Goal: Check status: Check status

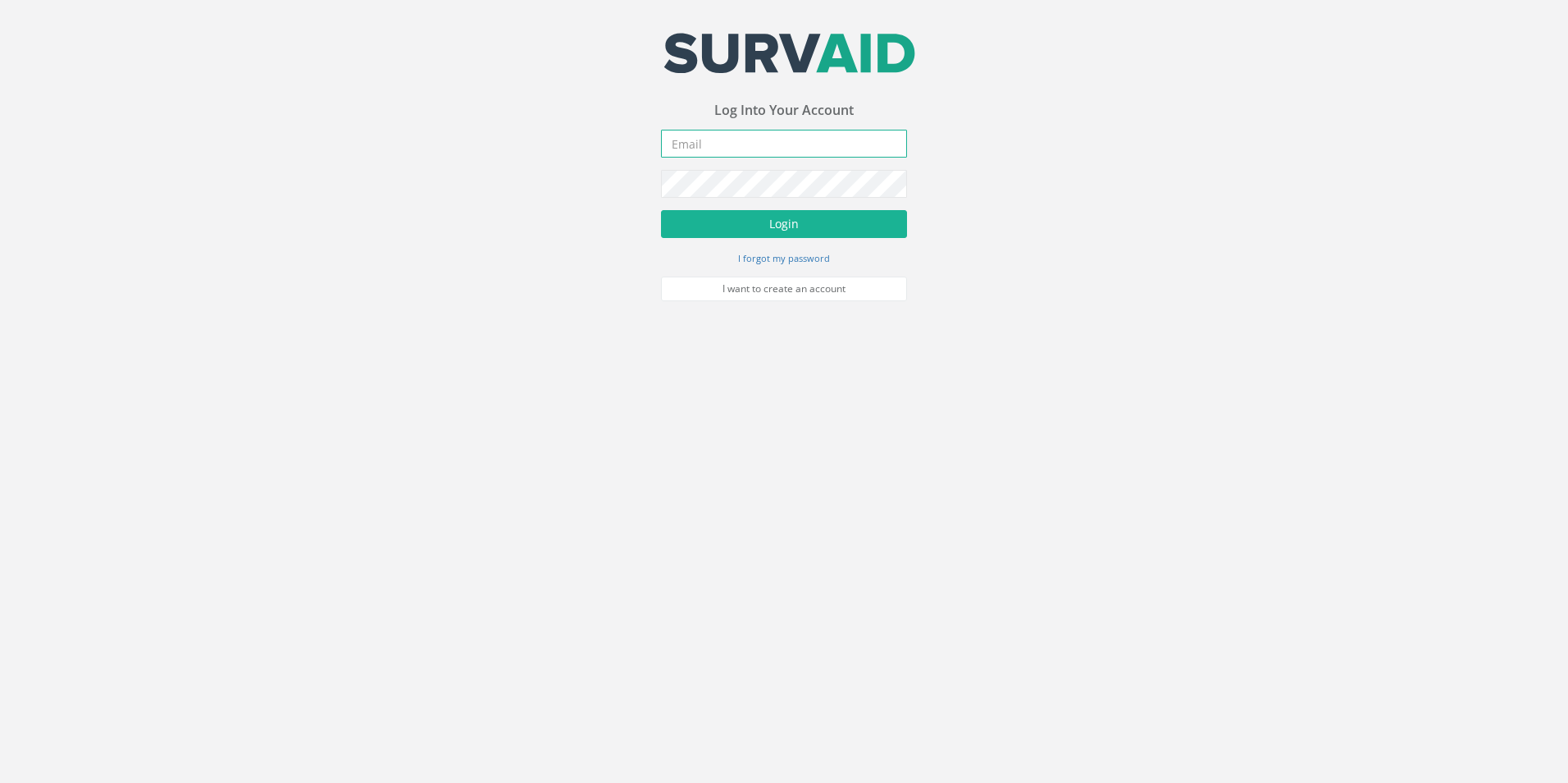
click at [734, 146] on input "email" at bounding box center [784, 144] width 246 height 28
type input "[EMAIL_ADDRESS][DOMAIN_NAME]"
click at [661, 210] on button "Login" at bounding box center [784, 224] width 246 height 28
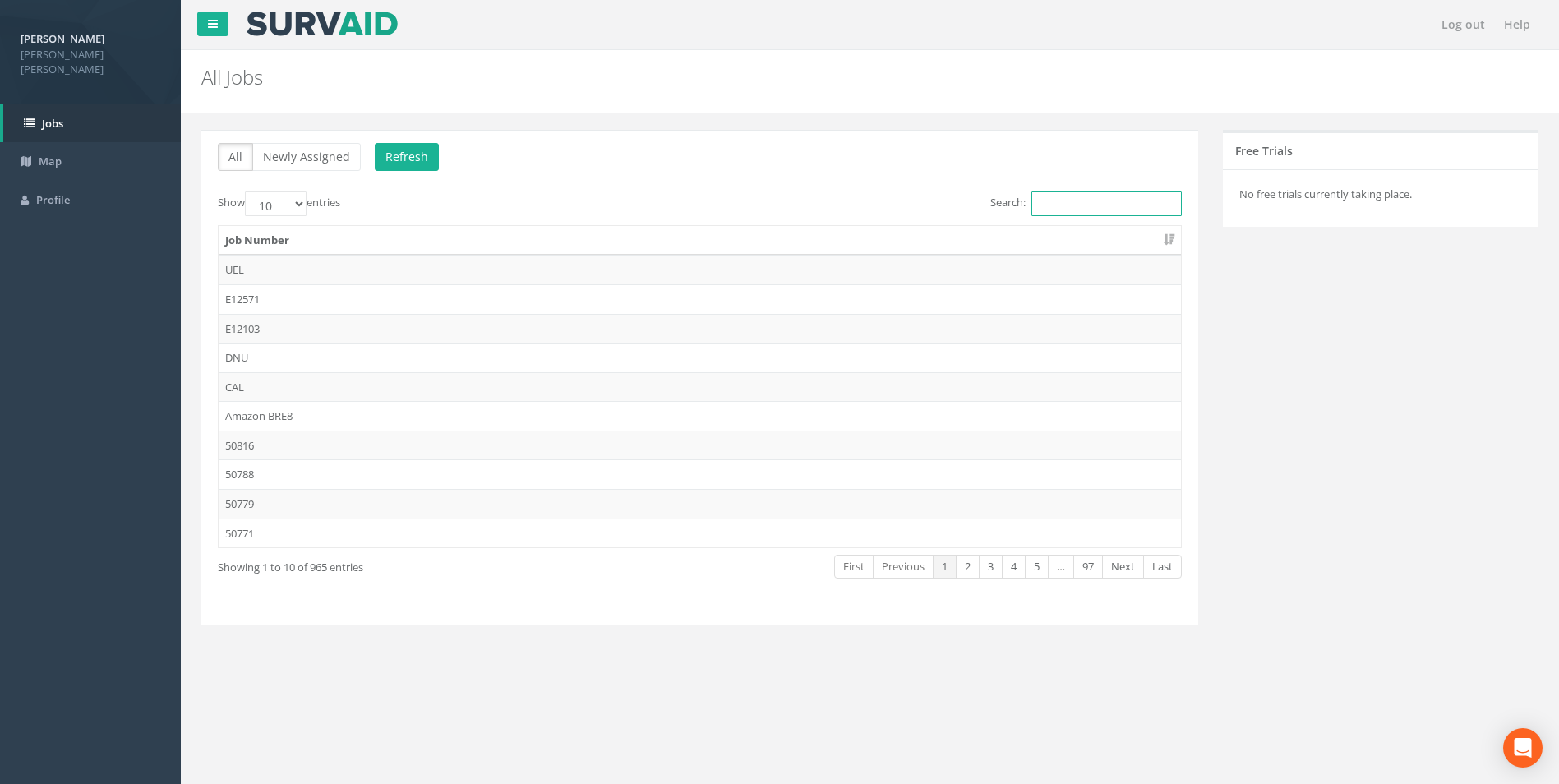
click at [1094, 203] on input "Search:" at bounding box center [1106, 203] width 151 height 25
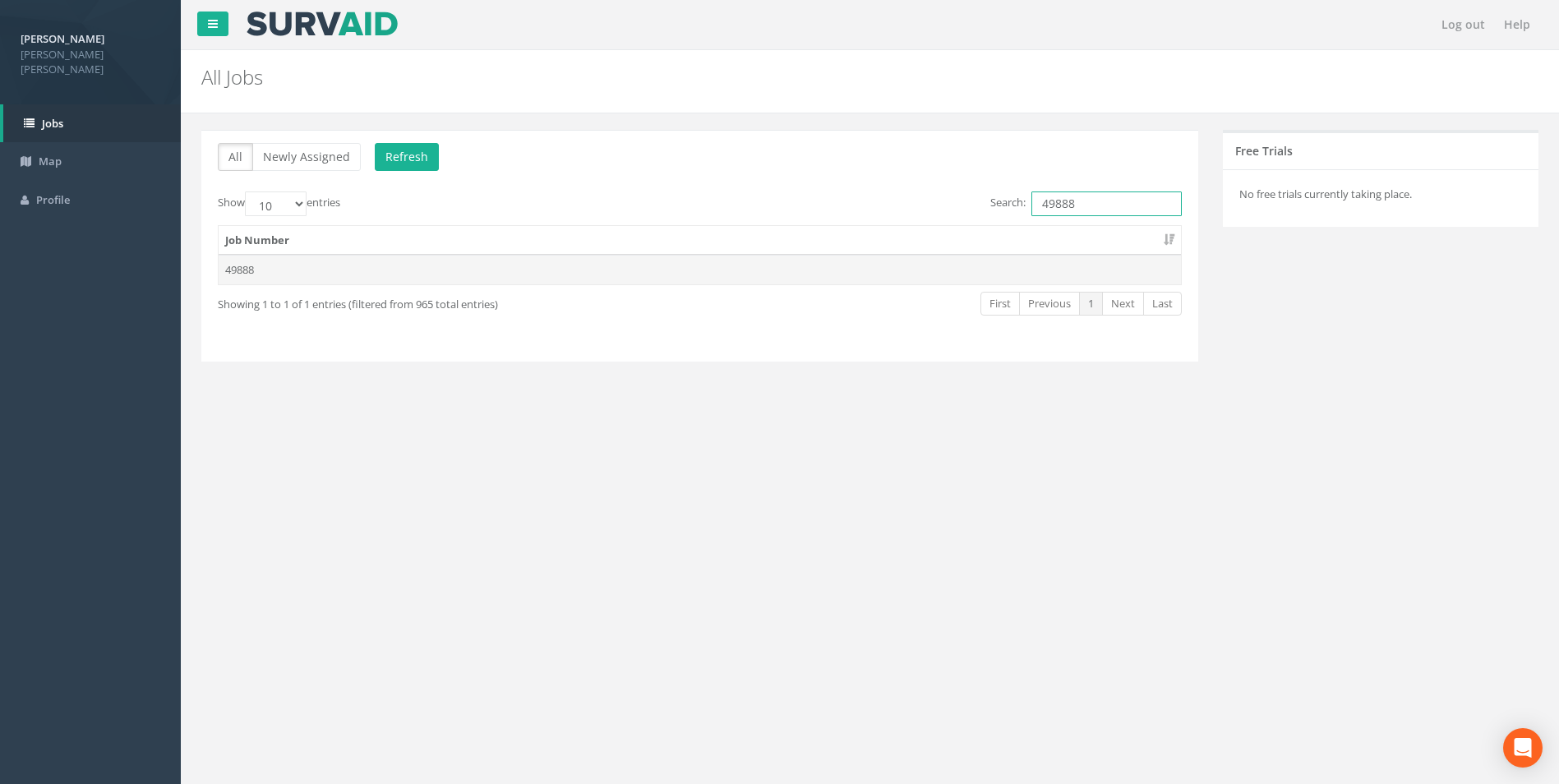
type input "49888"
click at [248, 272] on td "49888" at bounding box center [700, 270] width 962 height 30
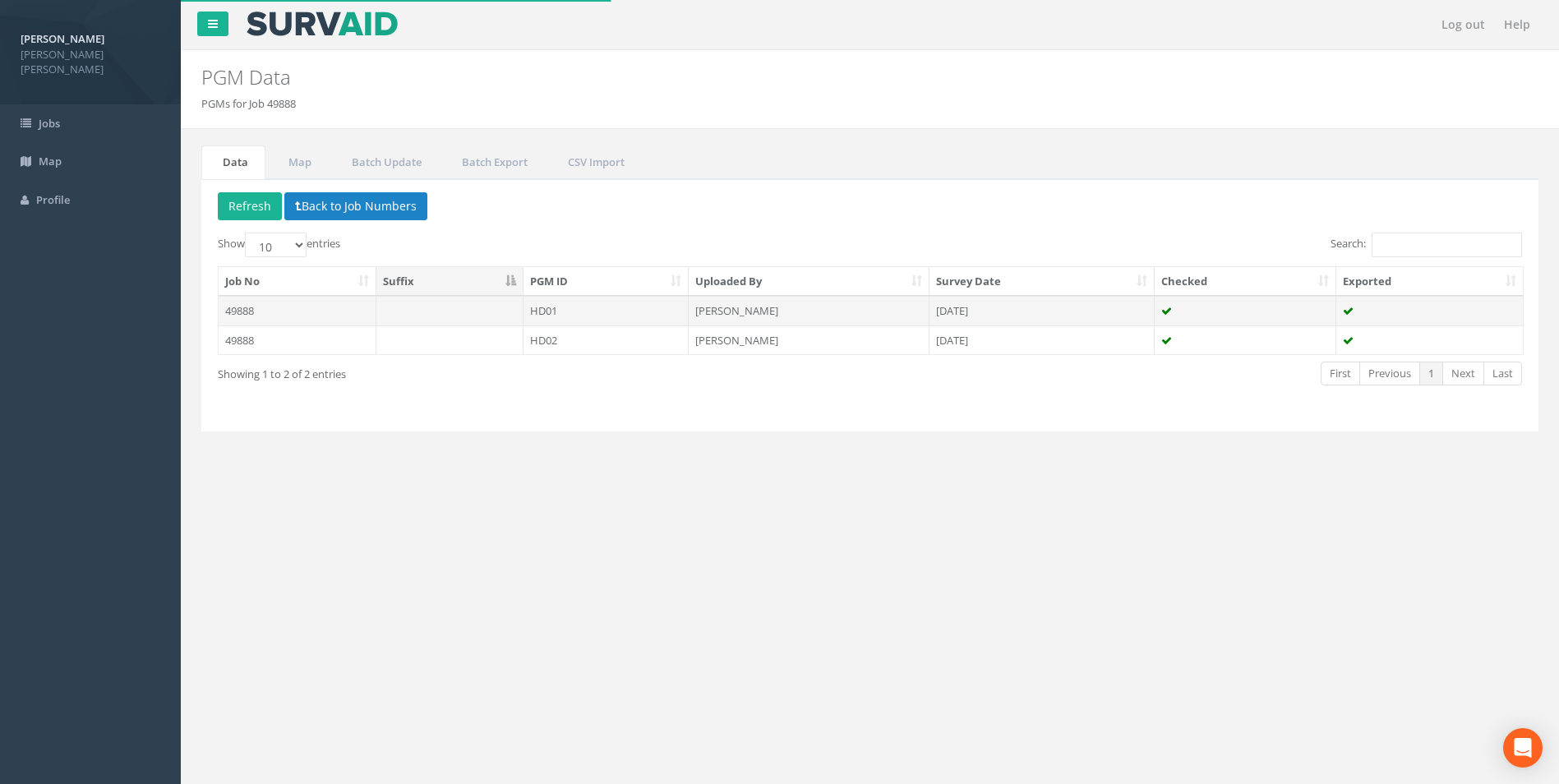
click at [586, 314] on td "HD01" at bounding box center [607, 310] width 166 height 30
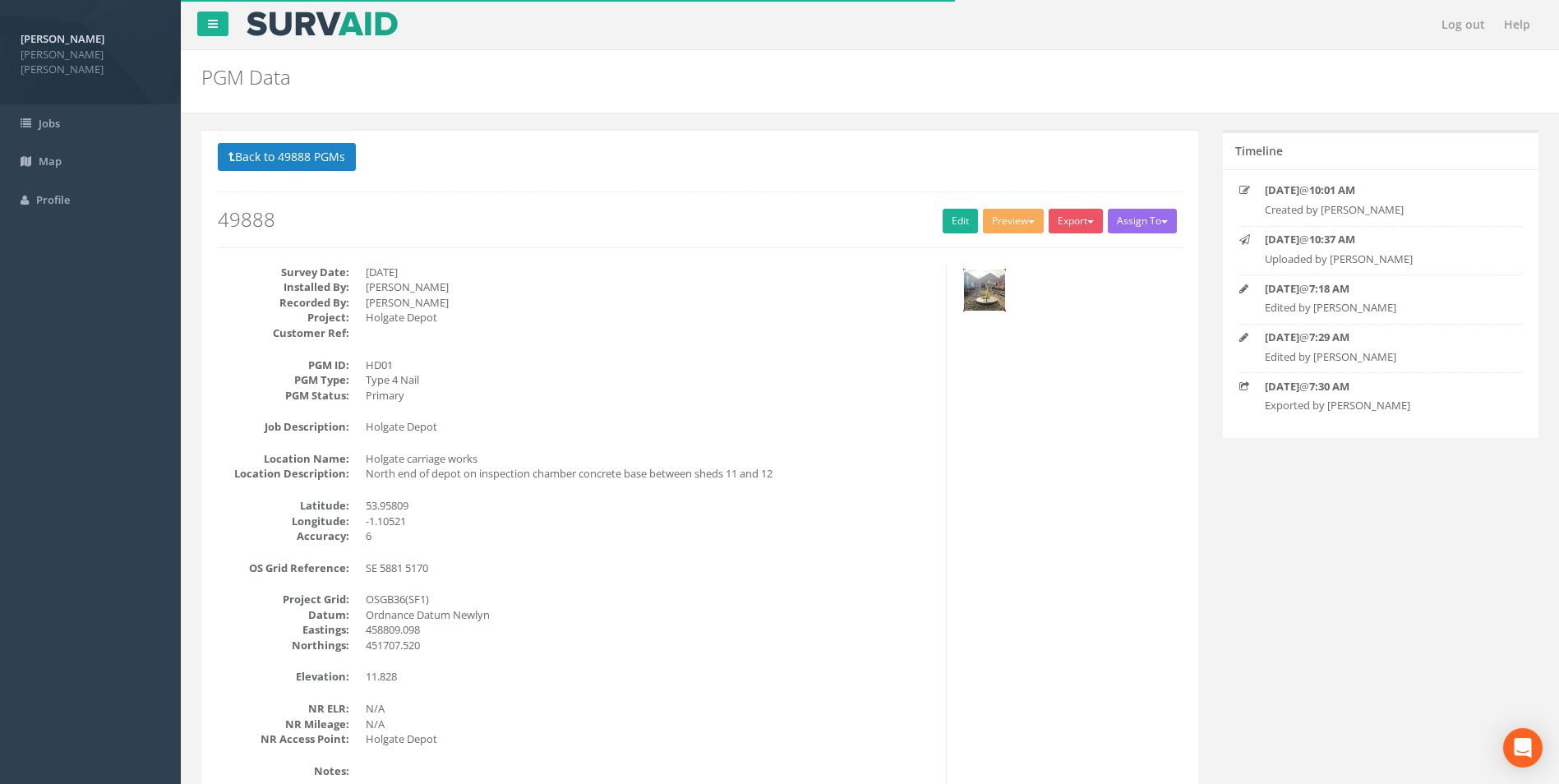
click at [1003, 283] on img at bounding box center [985, 290] width 41 height 41
